Goal: Task Accomplishment & Management: Complete application form

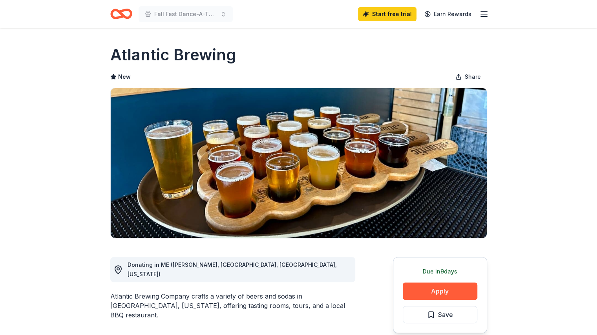
click at [485, 12] on icon "button" at bounding box center [483, 13] width 9 height 9
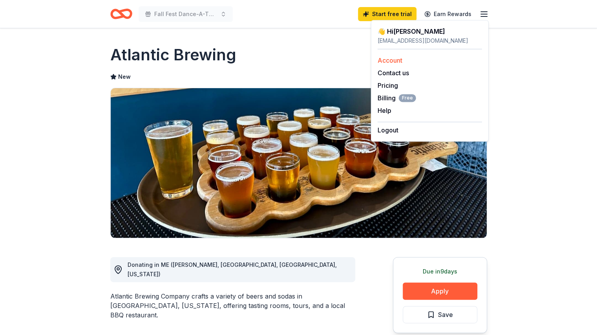
click at [391, 59] on link "Account" at bounding box center [389, 60] width 25 height 8
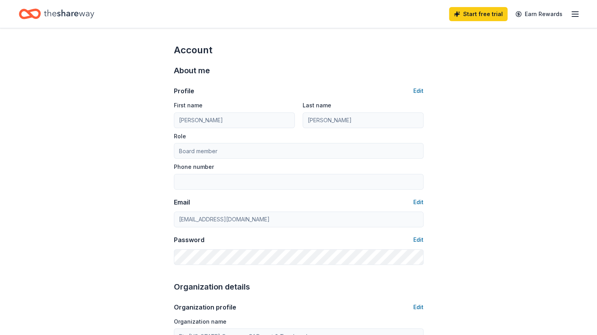
click at [570, 11] on icon "button" at bounding box center [574, 13] width 9 height 9
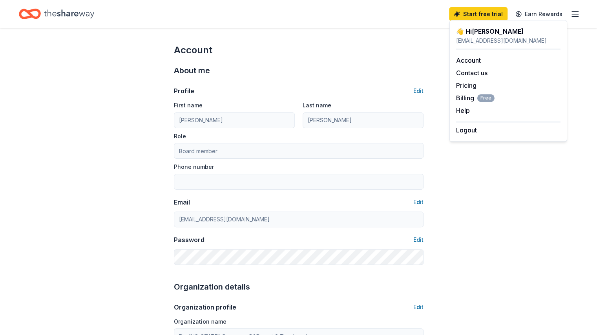
click at [77, 11] on icon "Home" at bounding box center [69, 14] width 50 height 16
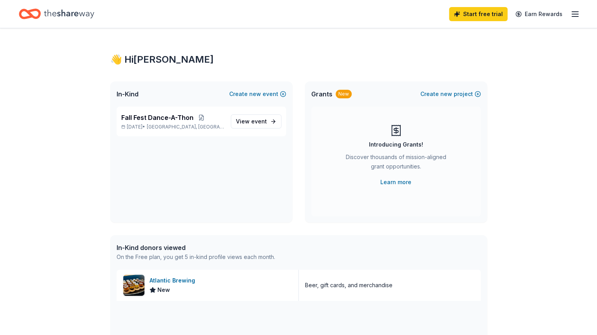
click at [57, 136] on div "👋 Hi Melissa In-Kind Create new event Fall Fest Dance-A-Thon Oct 16, 2025 • Dam…" at bounding box center [298, 302] width 597 height 548
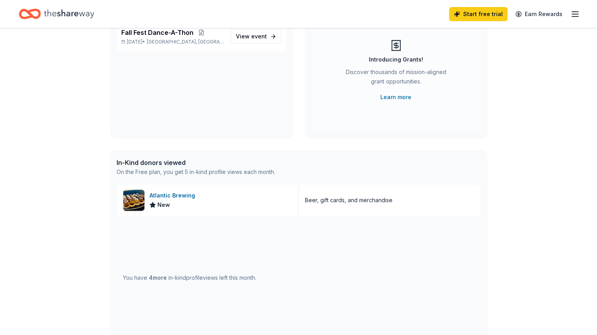
scroll to position [110, 0]
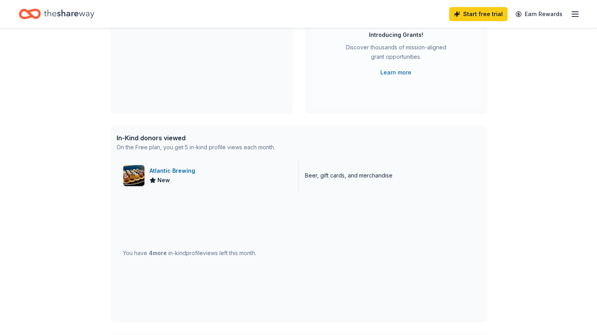
click at [182, 172] on div "Atlantic Brewing" at bounding box center [173, 170] width 49 height 9
click at [63, 116] on div "👋 Hi Melissa In-Kind Create new event Fall Fest Dance-A-Thon Oct 16, 2025 • Dam…" at bounding box center [298, 192] width 597 height 548
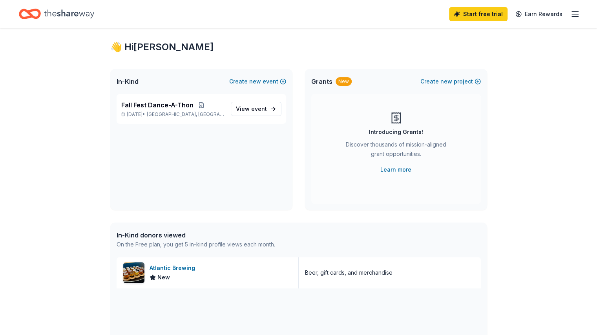
scroll to position [0, 0]
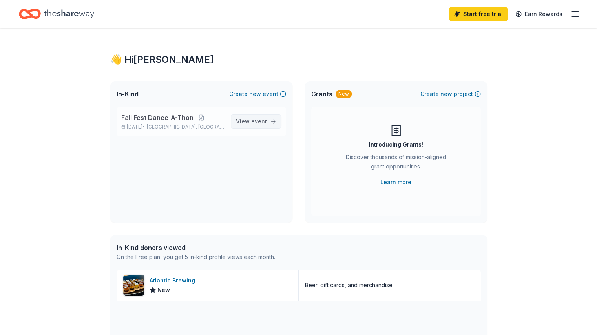
click at [266, 118] on span "View event" at bounding box center [251, 121] width 31 height 9
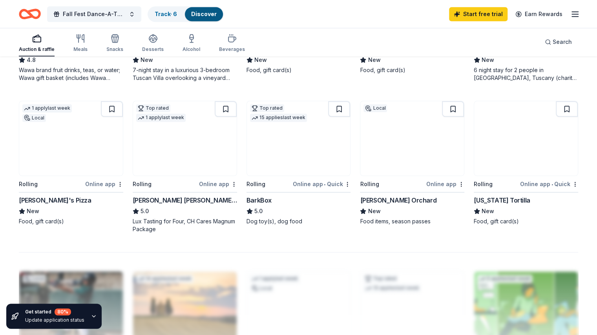
scroll to position [533, 0]
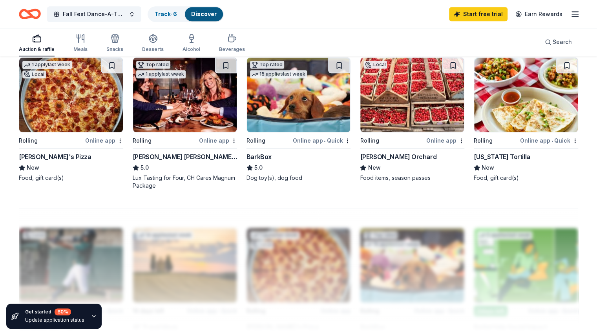
click at [393, 162] on div "Butler's Orchard" at bounding box center [398, 156] width 76 height 9
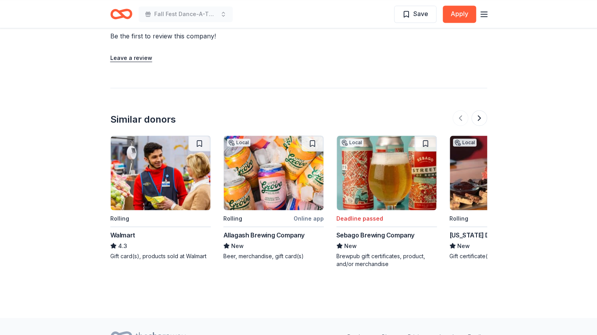
scroll to position [688, 0]
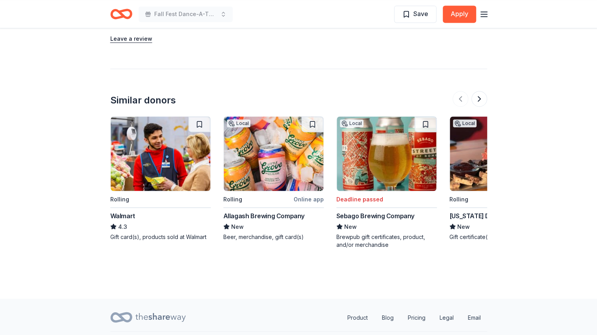
click at [169, 146] on img at bounding box center [161, 154] width 100 height 75
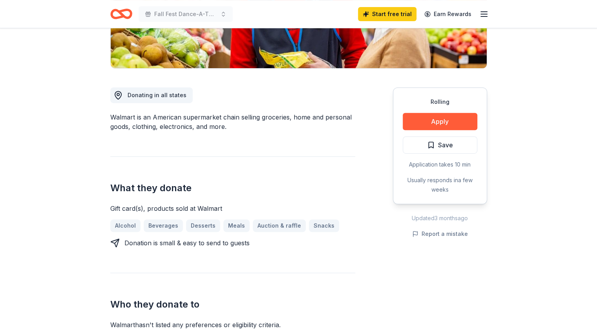
scroll to position [188, 0]
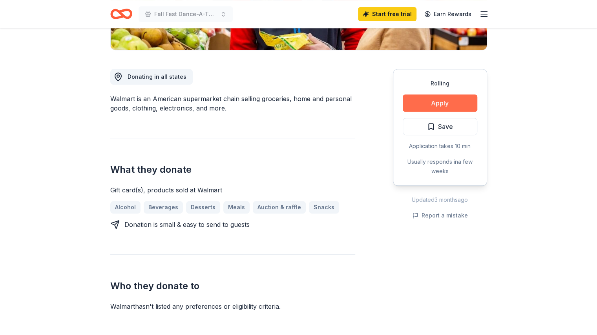
click at [439, 106] on button "Apply" at bounding box center [439, 103] width 75 height 17
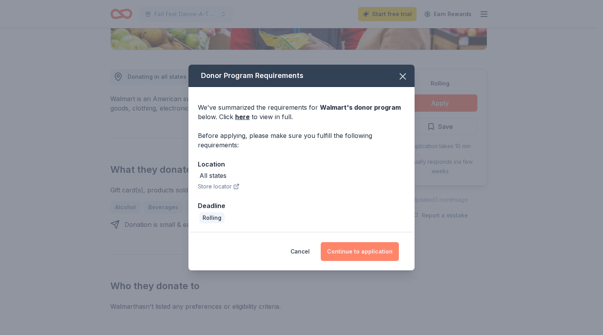
click at [364, 252] on button "Continue to application" at bounding box center [359, 251] width 78 height 19
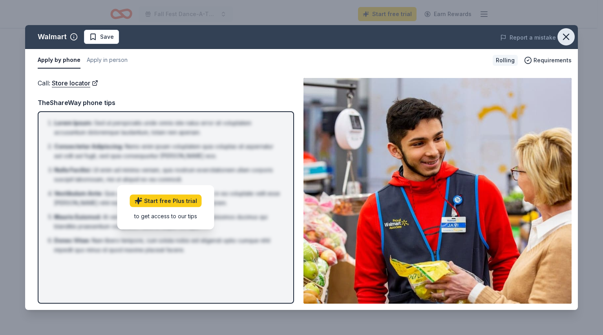
click at [566, 41] on icon "button" at bounding box center [565, 36] width 11 height 11
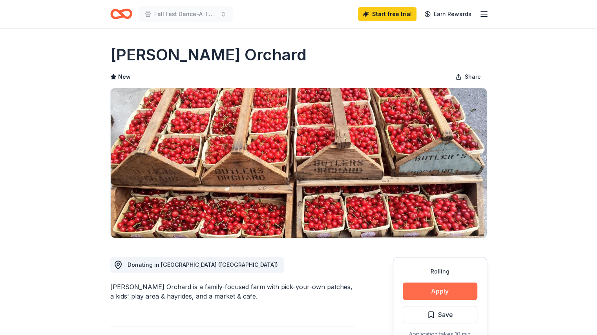
click at [437, 288] on button "Apply" at bounding box center [439, 291] width 75 height 17
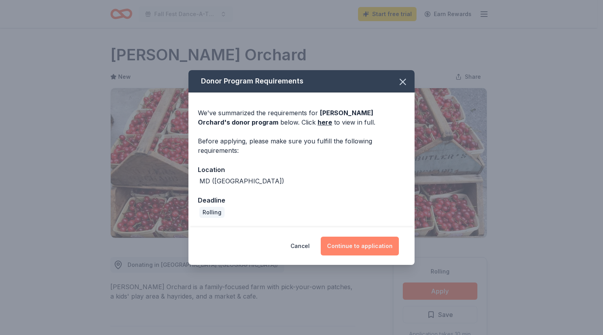
click at [364, 247] on button "Continue to application" at bounding box center [359, 246] width 78 height 19
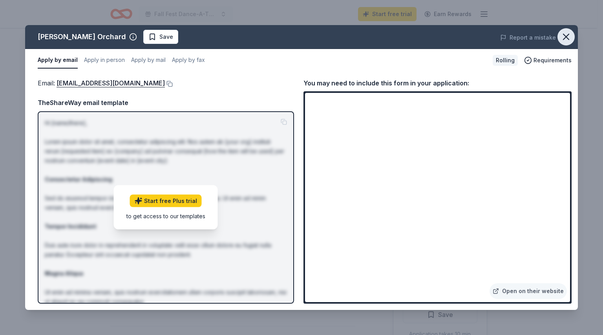
click at [562, 39] on icon "button" at bounding box center [565, 36] width 11 height 11
